Goal: Task Accomplishment & Management: Use online tool/utility

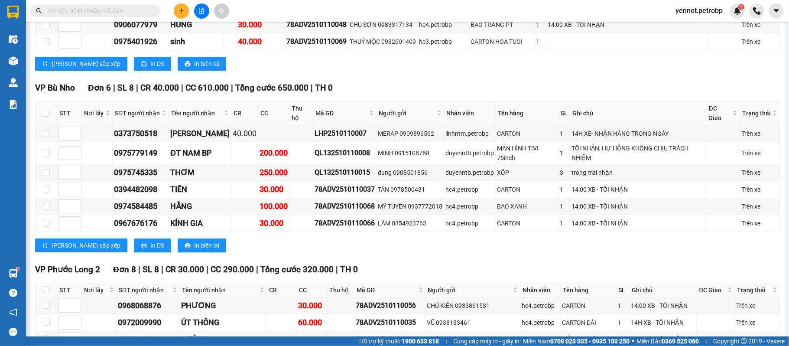
scroll to position [1790, 0]
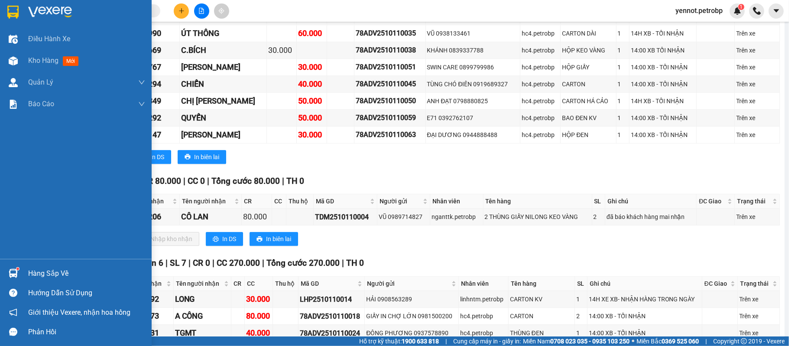
click at [14, 274] on img at bounding box center [13, 273] width 9 height 9
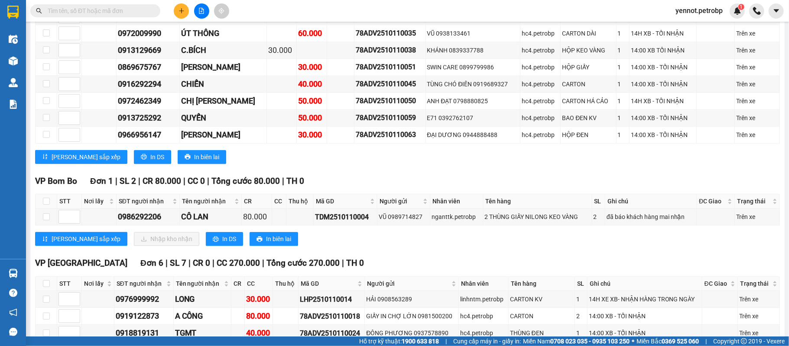
click at [451, 286] on section "Kết quả tìm kiếm ( 0 ) Bộ lọc No Data yennot.petrobp 1 Điều hành xe Kho hàng mớ…" at bounding box center [394, 173] width 789 height 346
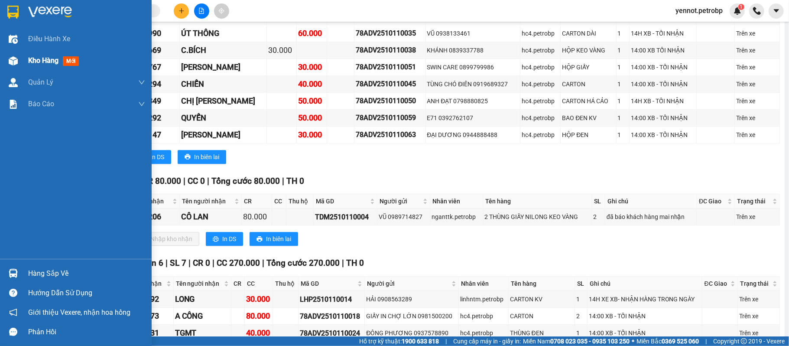
click at [11, 67] on div at bounding box center [13, 60] width 15 height 15
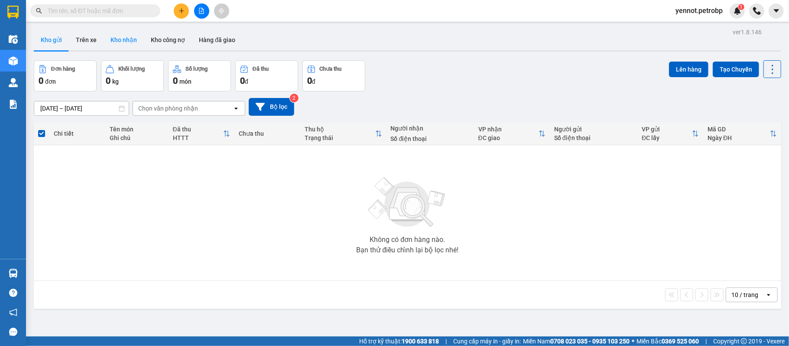
click at [124, 40] on button "Kho nhận" at bounding box center [124, 39] width 40 height 21
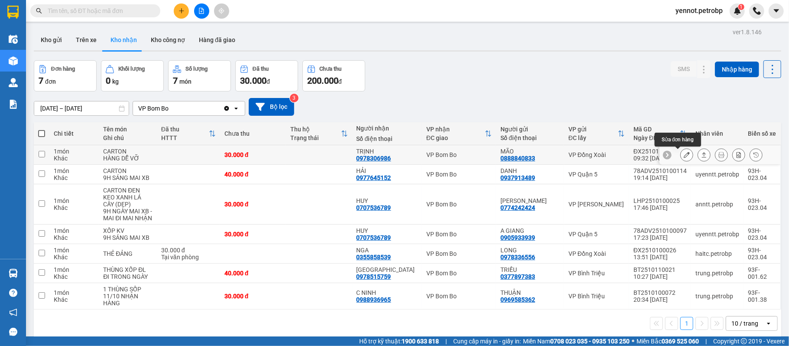
click at [680, 160] on button at bounding box center [686, 154] width 12 height 15
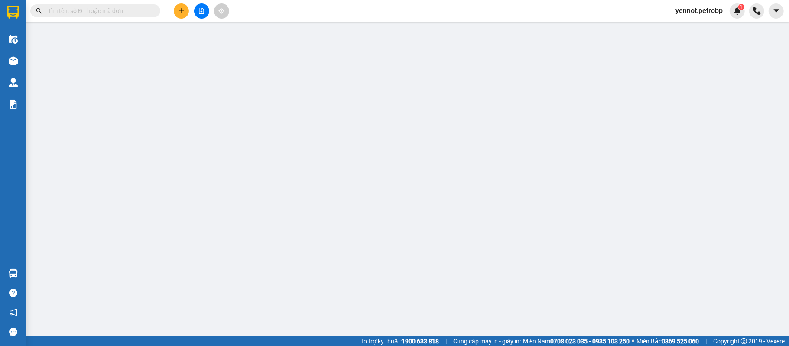
type input "0888840833"
type input "MÃO"
type input "0978306986"
type input "TRỊNH"
type input "30.000"
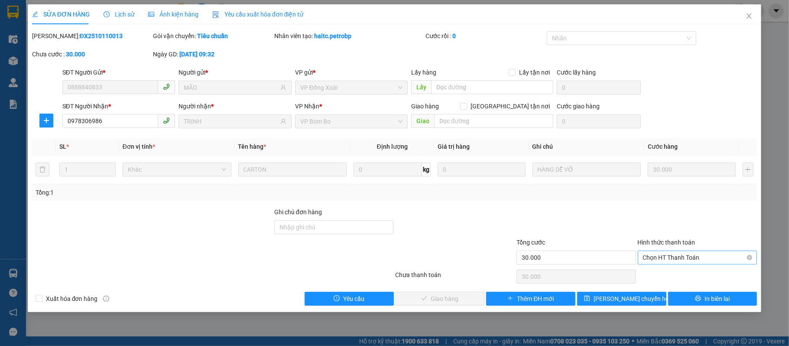
click at [673, 259] on span "Chọn HT Thanh Toán" at bounding box center [697, 257] width 109 height 13
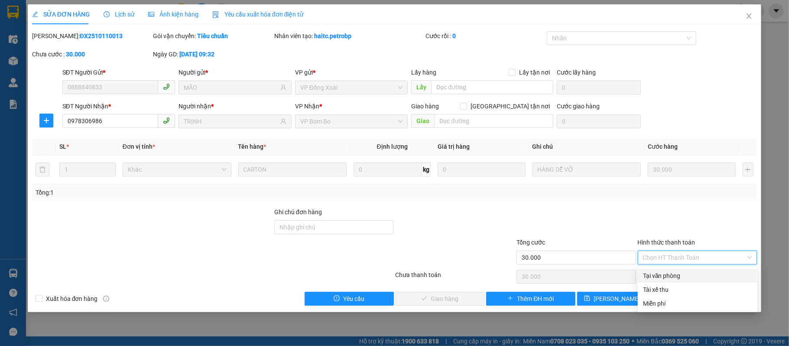
click at [670, 276] on div "Tại văn phòng" at bounding box center [697, 276] width 109 height 10
type input "0"
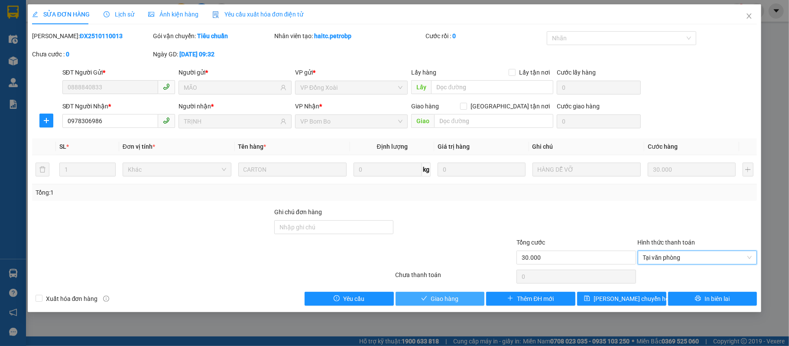
click at [458, 300] on button "Giao hàng" at bounding box center [439, 299] width 89 height 14
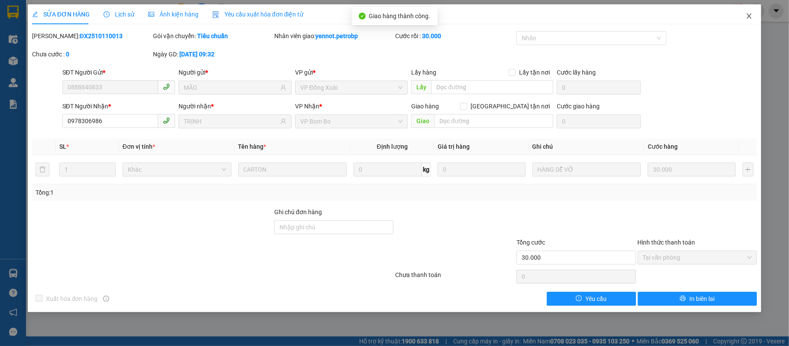
click at [751, 18] on icon "close" at bounding box center [748, 16] width 7 height 7
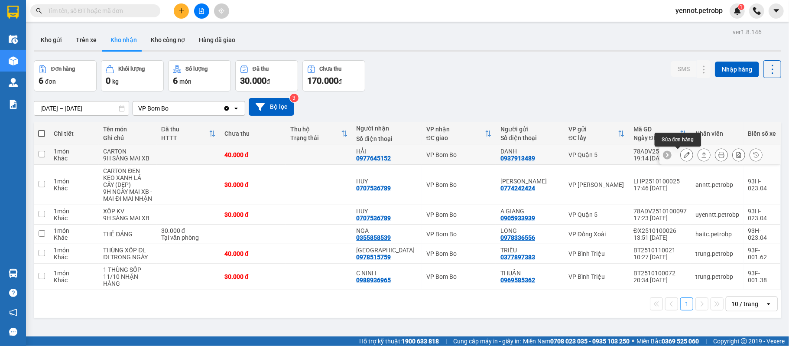
click at [684, 156] on icon at bounding box center [687, 155] width 6 height 6
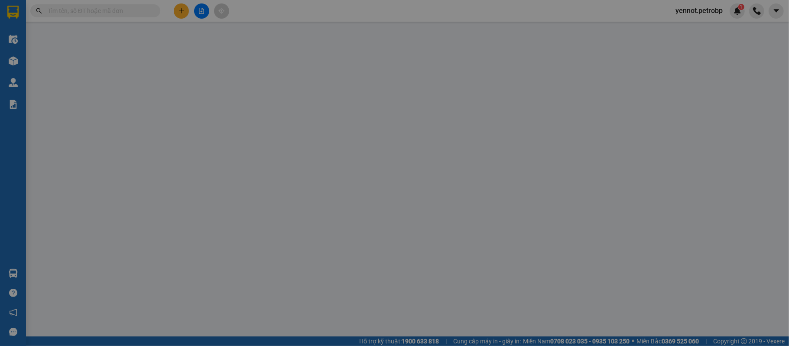
type input "0937913489"
type input "DANH"
type input "0977645152"
type input "HẢI"
type input "40.000"
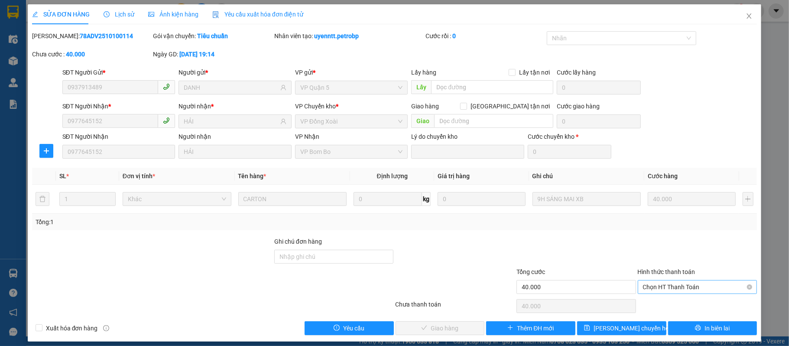
click at [657, 288] on span "Chọn HT Thanh Toán" at bounding box center [697, 286] width 109 height 13
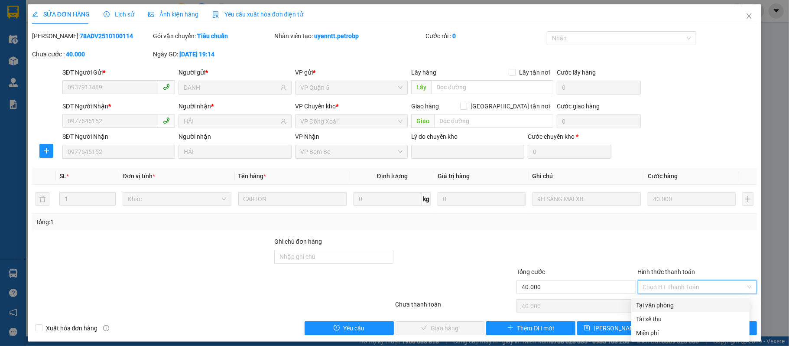
click at [654, 304] on div "Tại văn phòng" at bounding box center [690, 305] width 108 height 10
type input "0"
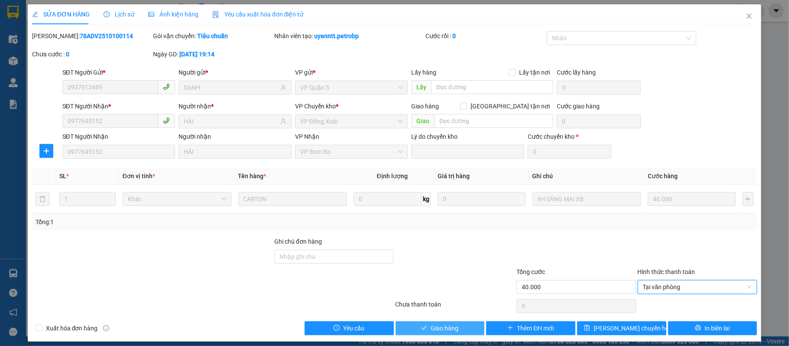
click at [434, 333] on button "Giao hàng" at bounding box center [439, 328] width 89 height 14
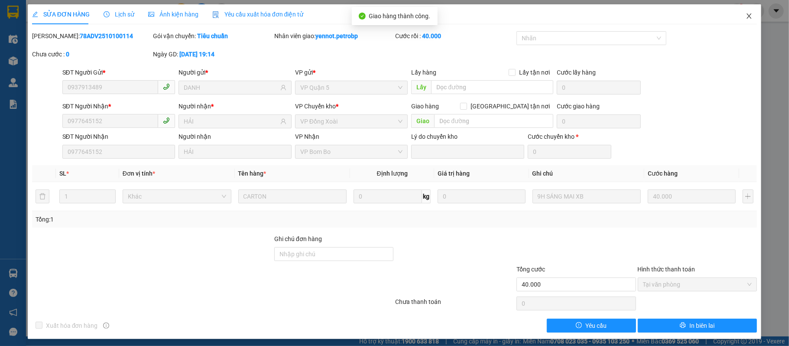
click at [745, 14] on icon "close" at bounding box center [748, 16] width 7 height 7
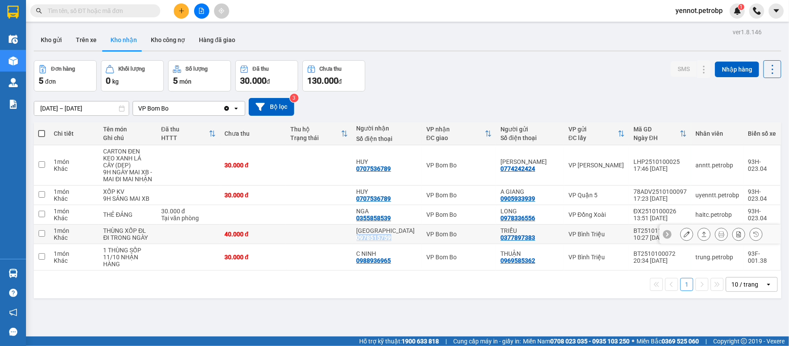
drag, startPoint x: 364, startPoint y: 238, endPoint x: 399, endPoint y: 238, distance: 35.1
click at [399, 238] on div "[GEOGRAPHIC_DATA] 0978515759" at bounding box center [387, 234] width 62 height 14
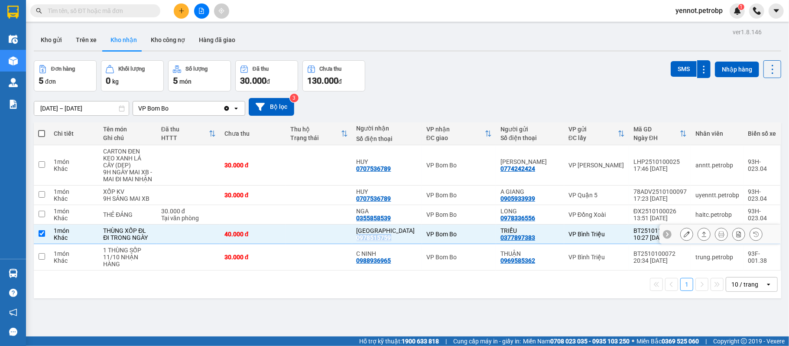
copy div "0978515759"
click at [49, 238] on td at bounding box center [42, 233] width 16 height 19
checkbox input "false"
